Goal: Navigation & Orientation: Find specific page/section

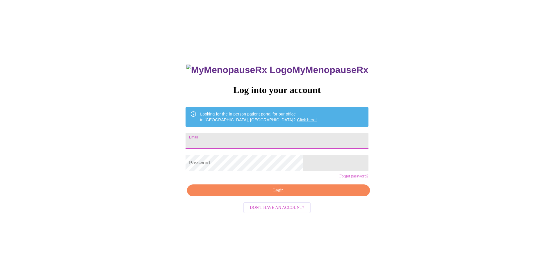
click at [271, 140] on input "Email" at bounding box center [276, 141] width 182 height 16
type input "[EMAIL_ADDRESS][DOMAIN_NAME]"
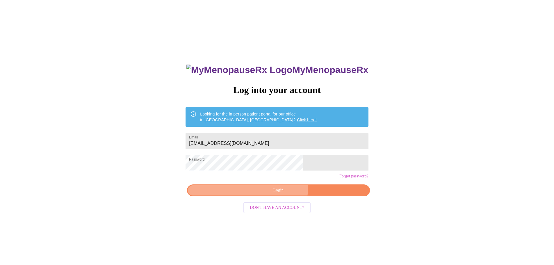
click at [280, 194] on span "Login" at bounding box center [278, 190] width 169 height 7
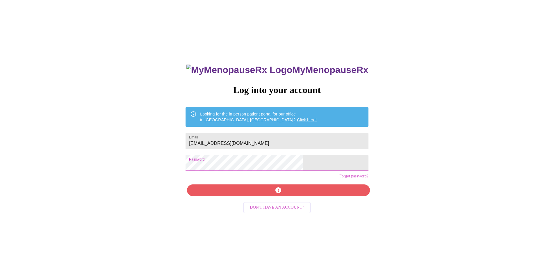
click at [209, 169] on div "MyMenopauseRx Log into your account Looking for the in person patient portal fo…" at bounding box center [276, 161] width 549 height 318
click at [267, 194] on span "Login" at bounding box center [278, 190] width 169 height 7
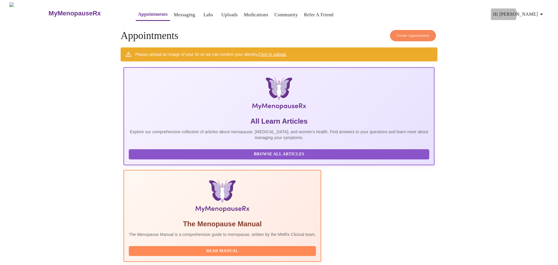
click at [538, 12] on span "Hi [PERSON_NAME]" at bounding box center [519, 14] width 52 height 8
click at [536, 21] on li "Billing" at bounding box center [537, 22] width 27 height 10
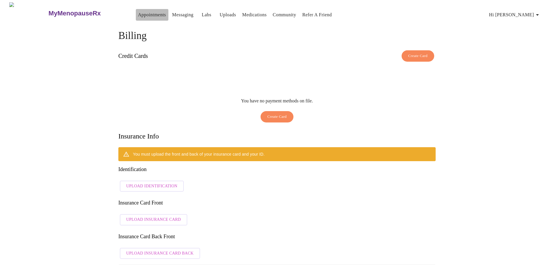
click at [138, 14] on link "Appointments" at bounding box center [152, 15] width 28 height 8
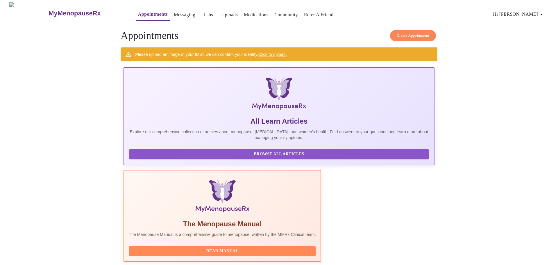
click at [174, 11] on link "Messaging" at bounding box center [184, 15] width 21 height 8
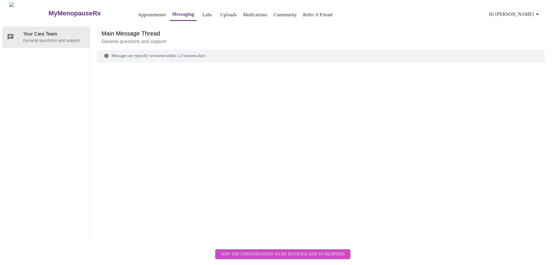
scroll to position [22, 0]
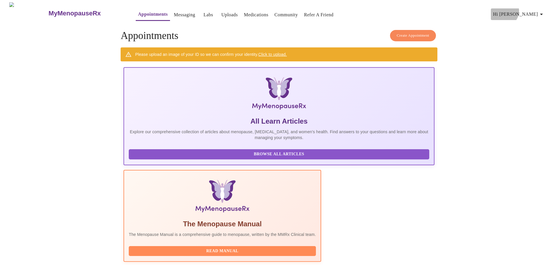
click at [538, 10] on span "Hi [PERSON_NAME]" at bounding box center [519, 14] width 52 height 8
click at [537, 34] on li "Invoices" at bounding box center [537, 33] width 27 height 10
